Goal: Navigation & Orientation: Find specific page/section

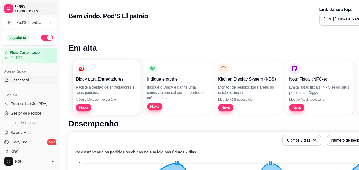
click at [10, 4] on div at bounding box center [8, 8] width 9 height 9
click at [28, 112] on span "Gestor de Pedidos" at bounding box center [26, 112] width 31 height 5
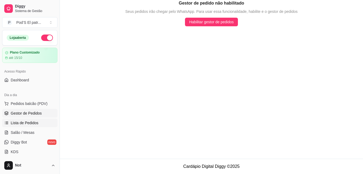
click at [26, 124] on span "Lista de Pedidos" at bounding box center [25, 122] width 28 height 5
